Goal: Task Accomplishment & Management: Manage account settings

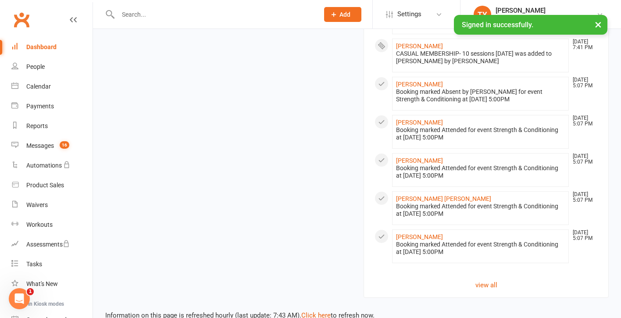
scroll to position [850, 0]
click at [318, 312] on link "Click here" at bounding box center [315, 316] width 29 height 8
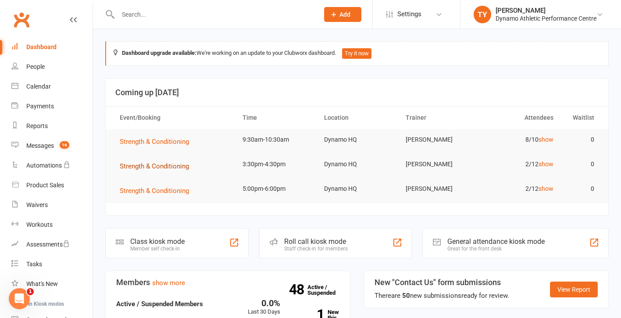
click at [160, 165] on span "Strength & Conditioning" at bounding box center [154, 166] width 69 height 8
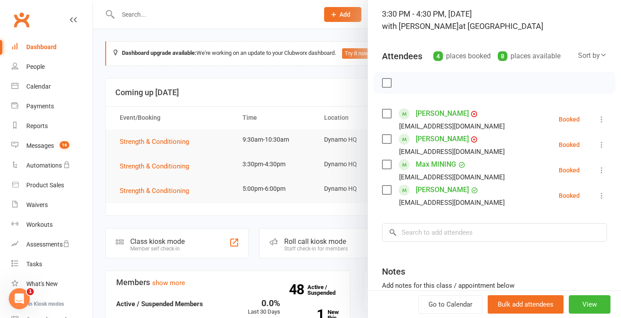
scroll to position [68, 0]
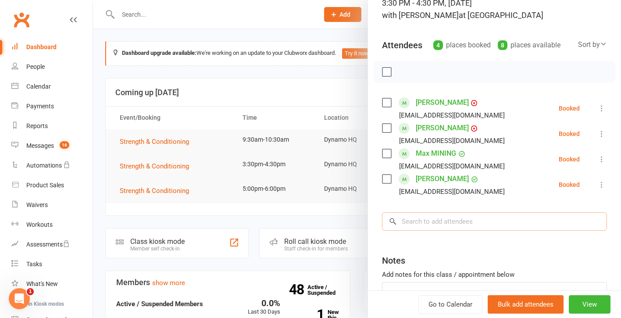
click at [443, 220] on input "search" at bounding box center [494, 221] width 225 height 18
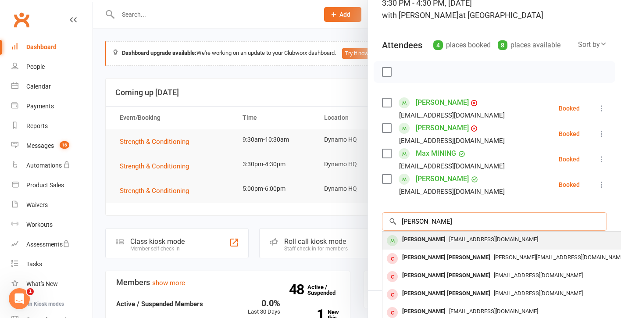
type input "[PERSON_NAME]"
drag, startPoint x: 421, startPoint y: 235, endPoint x: 417, endPoint y: 241, distance: 6.7
click at [417, 241] on div "[PERSON_NAME]" at bounding box center [424, 239] width 50 height 13
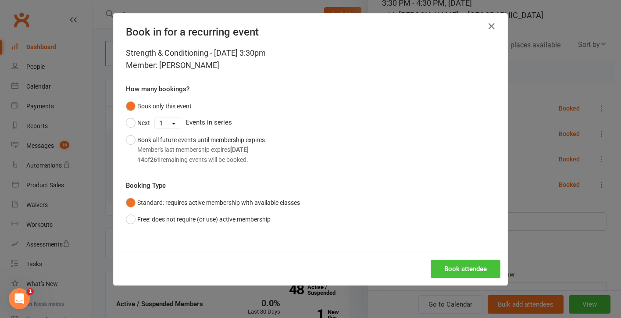
click at [473, 267] on button "Book attendee" at bounding box center [466, 269] width 70 height 18
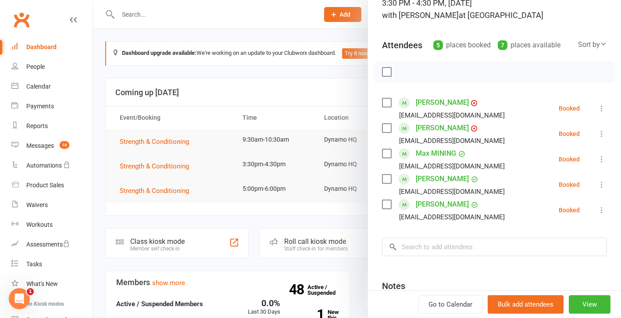
click at [602, 210] on icon at bounding box center [601, 210] width 9 height 9
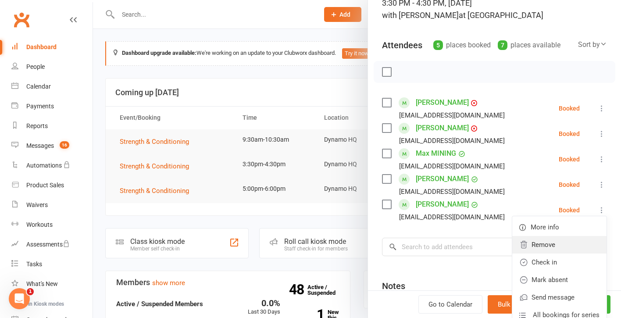
click at [547, 243] on link "Remove" at bounding box center [559, 245] width 94 height 18
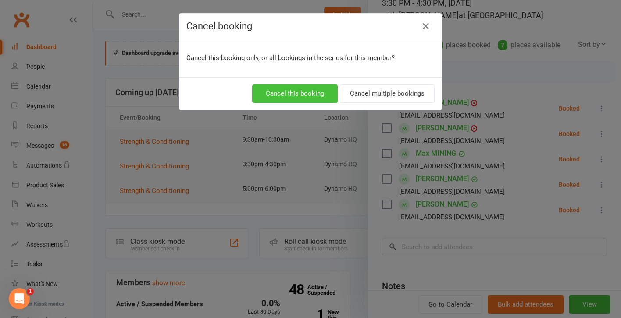
click at [284, 93] on button "Cancel this booking" at bounding box center [295, 93] width 86 height 18
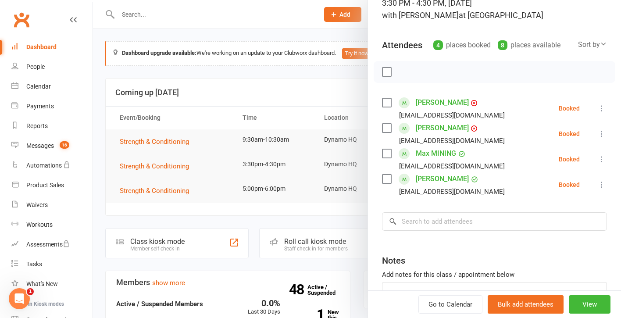
click at [168, 189] on div at bounding box center [357, 159] width 528 height 318
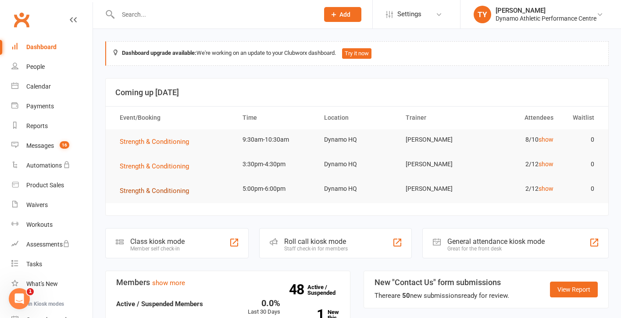
click at [142, 191] on span "Strength & Conditioning" at bounding box center [154, 191] width 69 height 8
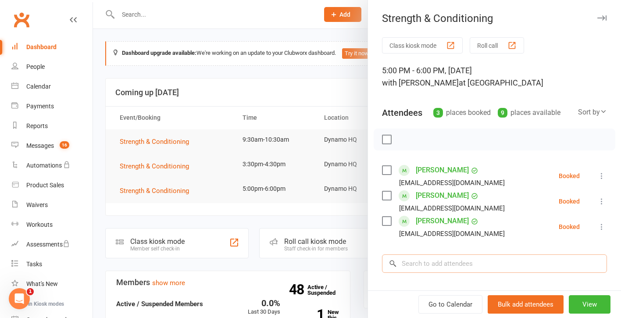
click at [443, 262] on input "search" at bounding box center [494, 263] width 225 height 18
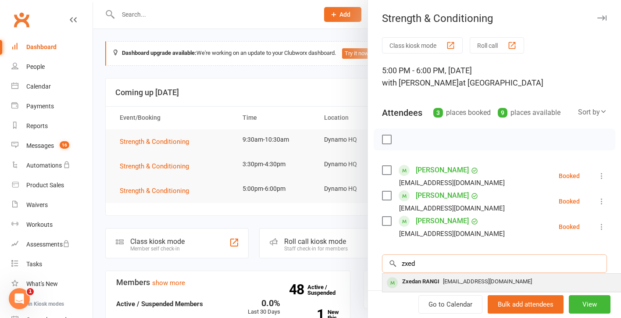
type input "zxed"
click at [421, 282] on div "Zxedan RANGI" at bounding box center [421, 281] width 44 height 13
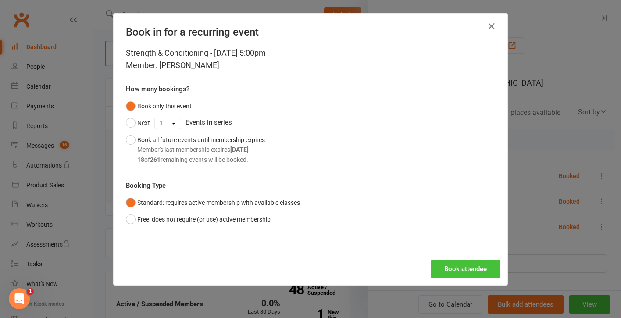
click at [461, 264] on button "Book attendee" at bounding box center [466, 269] width 70 height 18
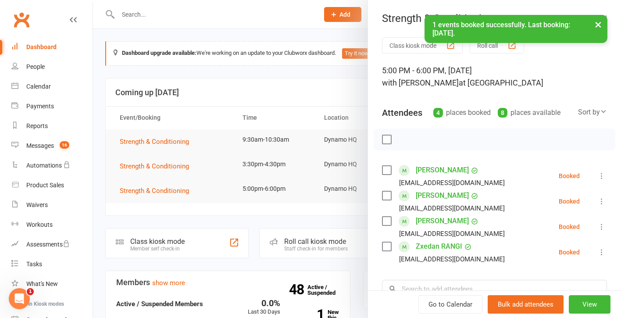
scroll to position [29, 0]
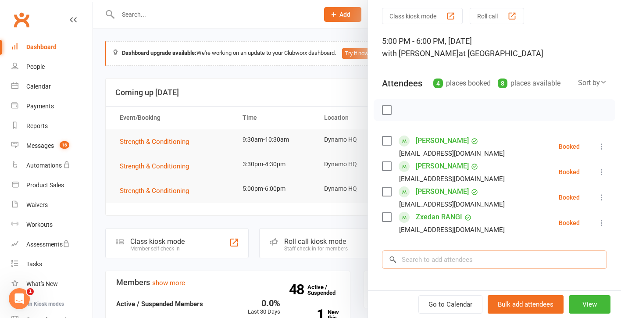
click at [437, 258] on input "search" at bounding box center [494, 259] width 225 height 18
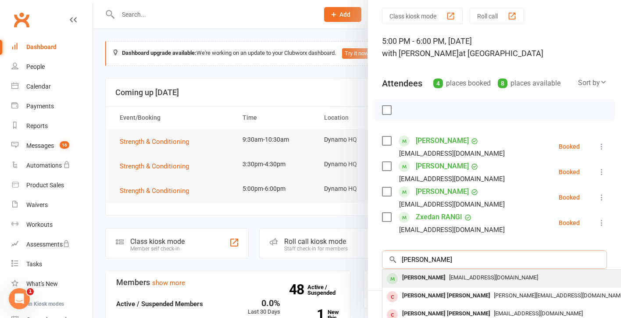
type input "[PERSON_NAME]"
drag, startPoint x: 437, startPoint y: 275, endPoint x: 408, endPoint y: 278, distance: 29.1
click at [408, 278] on div "[PERSON_NAME]" at bounding box center [424, 277] width 50 height 13
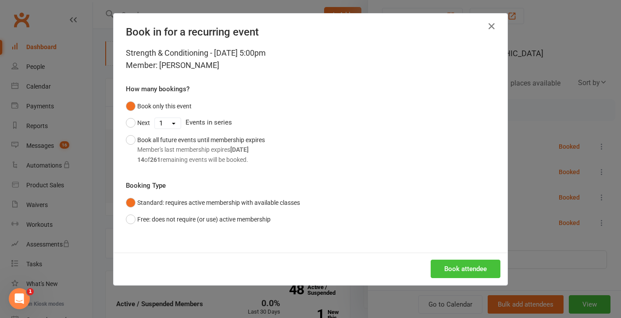
click at [464, 267] on button "Book attendee" at bounding box center [466, 269] width 70 height 18
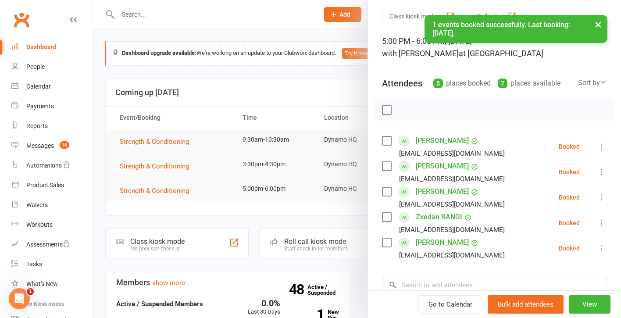
scroll to position [77, 0]
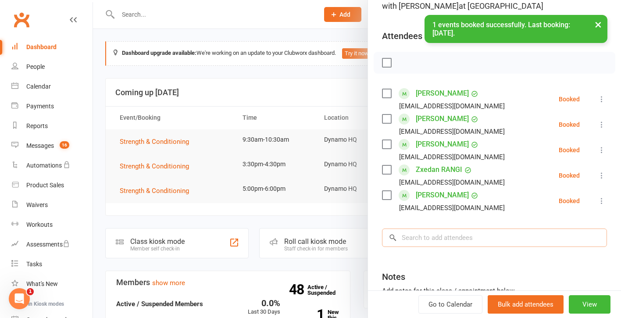
click at [421, 242] on input "search" at bounding box center [494, 237] width 225 height 18
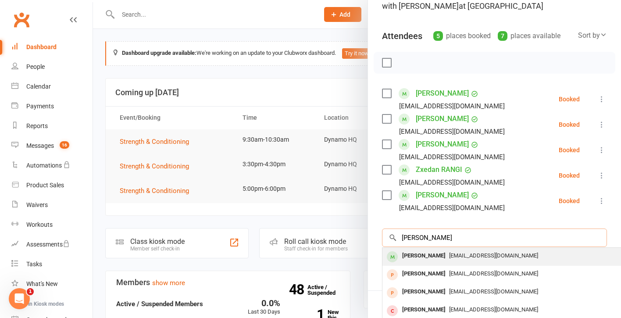
type input "[PERSON_NAME]"
drag, startPoint x: 414, startPoint y: 249, endPoint x: 411, endPoint y: 256, distance: 7.5
click at [411, 256] on div "[PERSON_NAME]" at bounding box center [424, 256] width 50 height 13
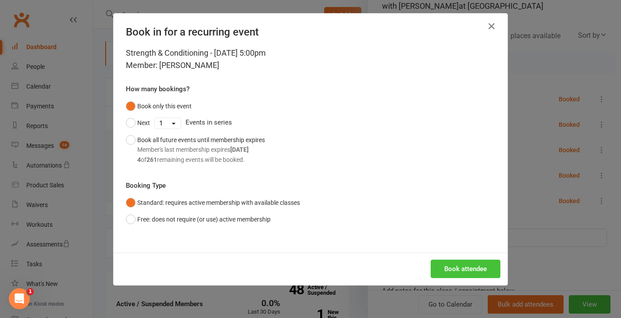
click at [451, 264] on button "Book attendee" at bounding box center [466, 269] width 70 height 18
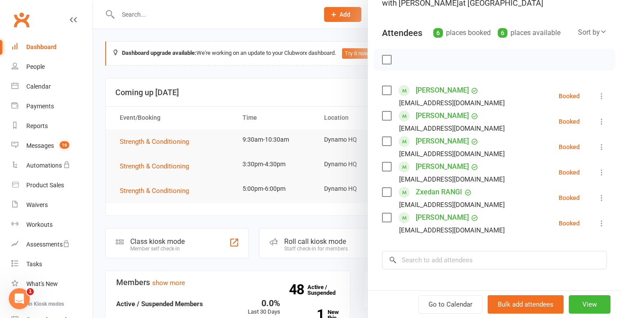
scroll to position [80, 0]
click at [428, 260] on input "search" at bounding box center [494, 259] width 225 height 18
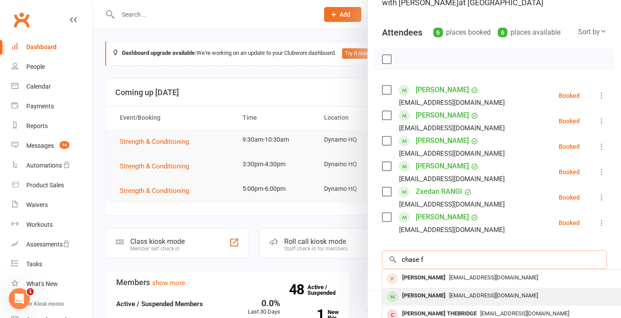
type input "chase f"
click at [421, 295] on div "[PERSON_NAME]" at bounding box center [424, 295] width 50 height 13
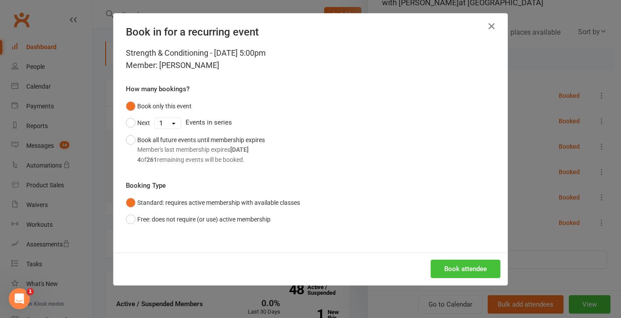
click at [464, 272] on button "Book attendee" at bounding box center [466, 269] width 70 height 18
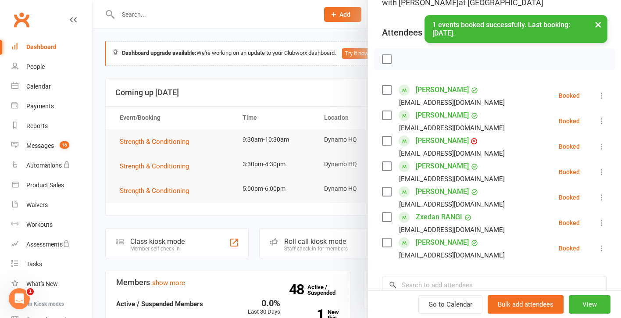
click at [437, 138] on link "[PERSON_NAME]" at bounding box center [442, 141] width 53 height 14
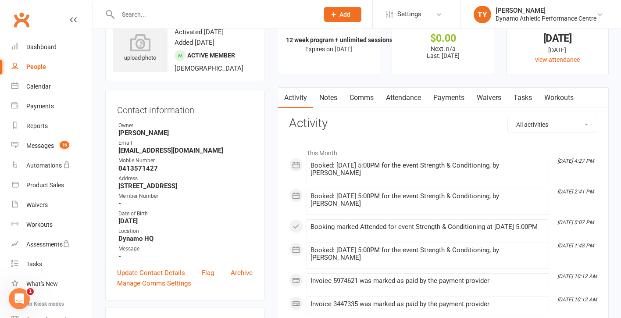
scroll to position [30, 0]
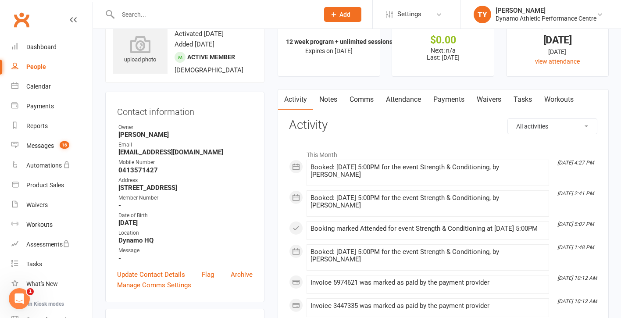
click at [450, 101] on link "Payments" at bounding box center [448, 99] width 43 height 20
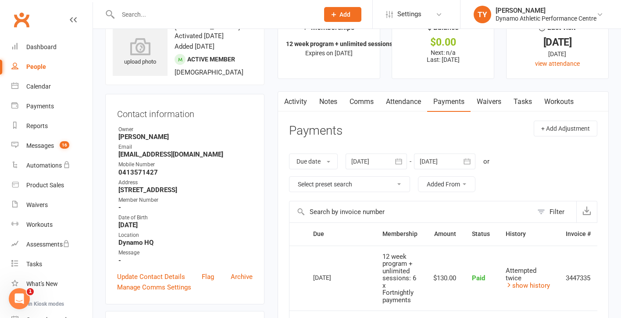
scroll to position [28, 0]
click at [296, 101] on link "Activity" at bounding box center [295, 102] width 35 height 20
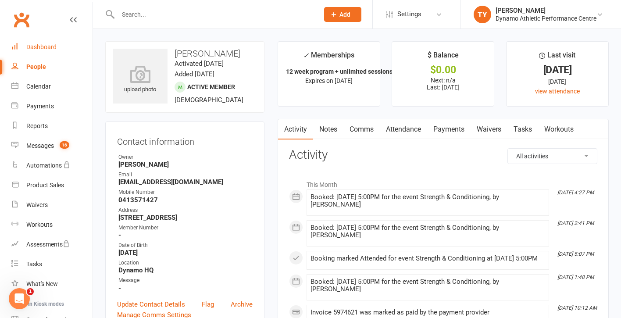
click at [38, 48] on div "Dashboard" at bounding box center [41, 46] width 30 height 7
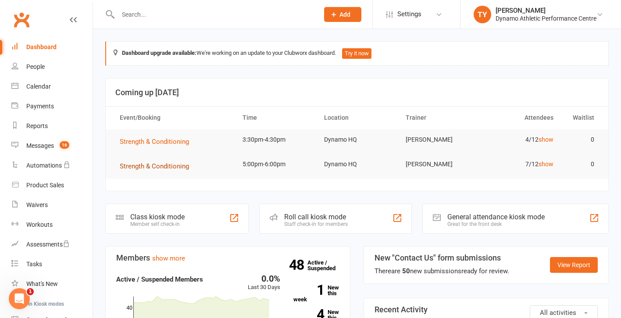
click at [155, 165] on span "Strength & Conditioning" at bounding box center [154, 166] width 69 height 8
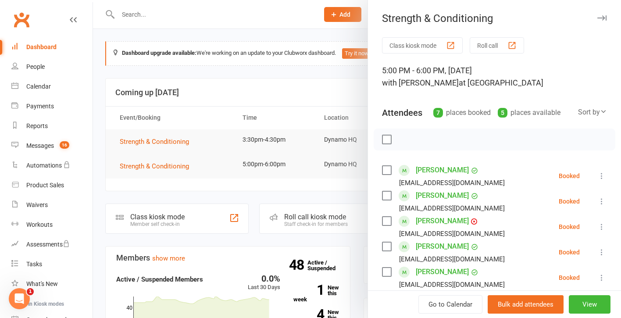
click at [434, 245] on link "[PERSON_NAME]" at bounding box center [442, 246] width 53 height 14
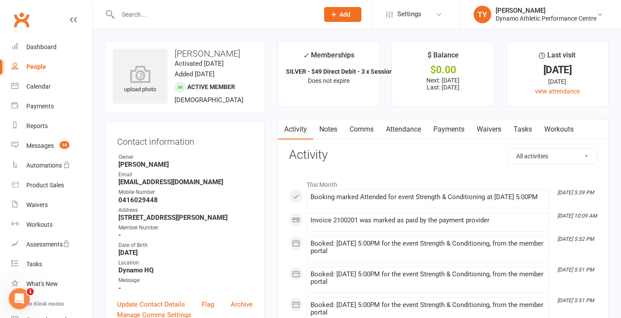
click at [131, 15] on input "text" at bounding box center [213, 14] width 197 height 12
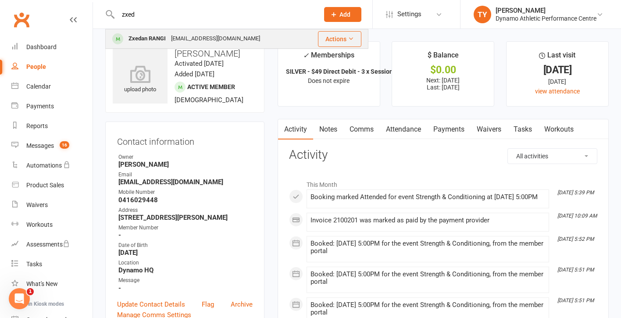
type input "zxed"
click at [141, 40] on div "Zxedan RANGI" at bounding box center [147, 38] width 43 height 13
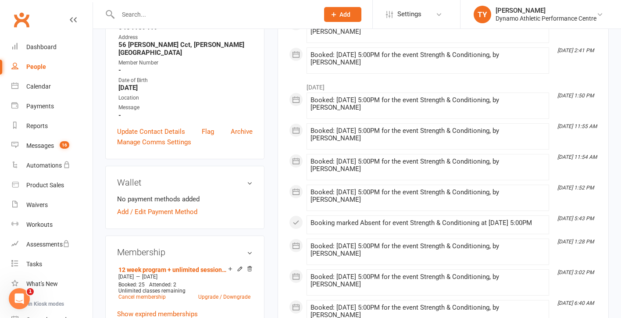
scroll to position [192, 0]
